Goal: Find specific page/section: Find specific page/section

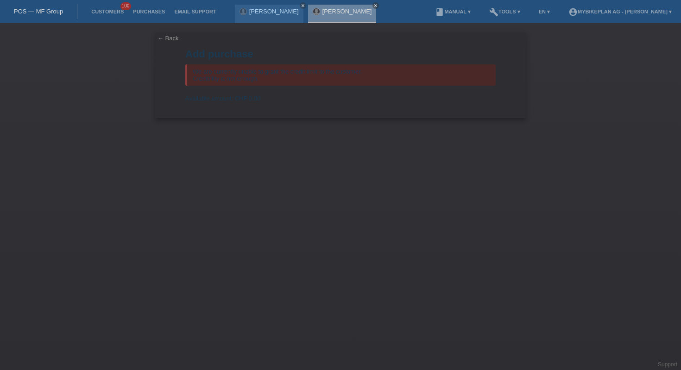
click at [32, 11] on link "POS — MF Group" at bounding box center [38, 11] width 49 height 7
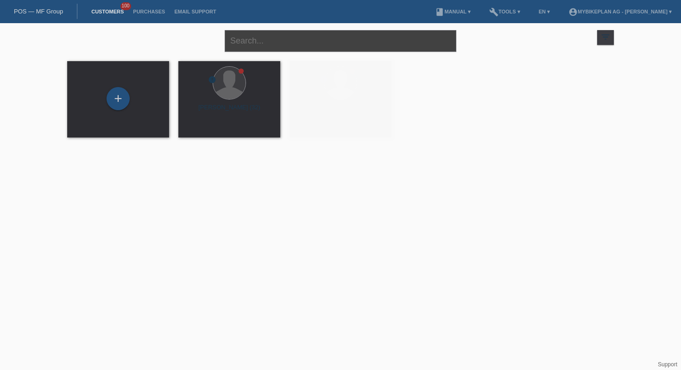
click at [312, 38] on input "text" at bounding box center [341, 41] width 232 height 22
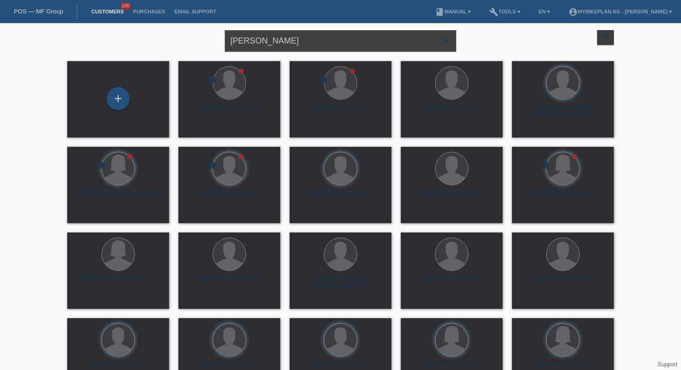
type input "dennis jung"
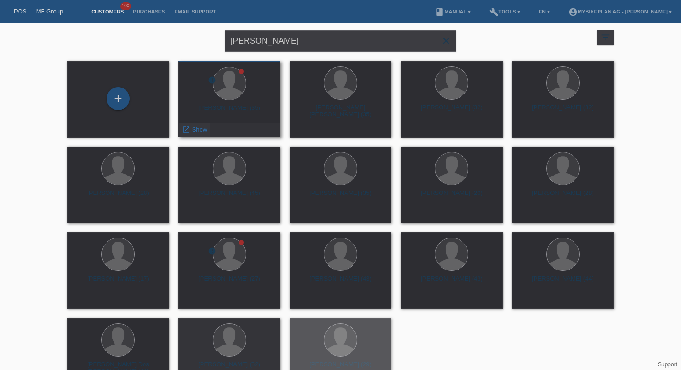
click at [201, 128] on span "Show" at bounding box center [199, 129] width 15 height 7
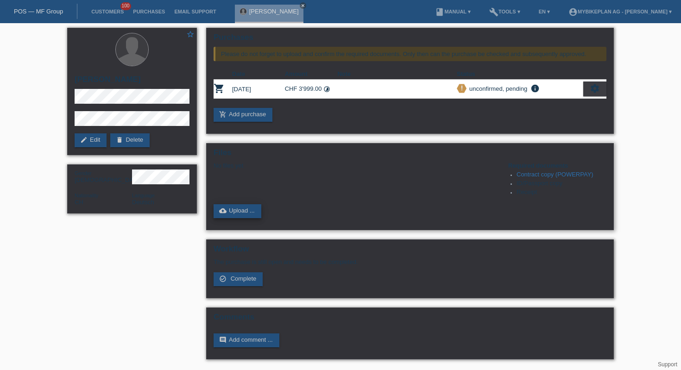
click at [239, 213] on link "cloud_upload Upload ..." at bounding box center [238, 211] width 48 height 14
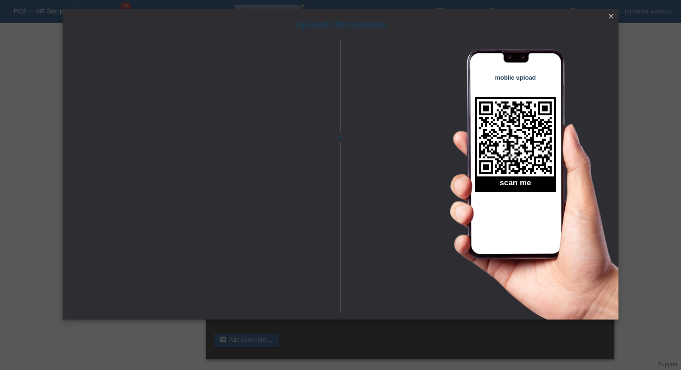
click at [613, 17] on icon "close" at bounding box center [610, 16] width 7 height 7
